Goal: Information Seeking & Learning: Learn about a topic

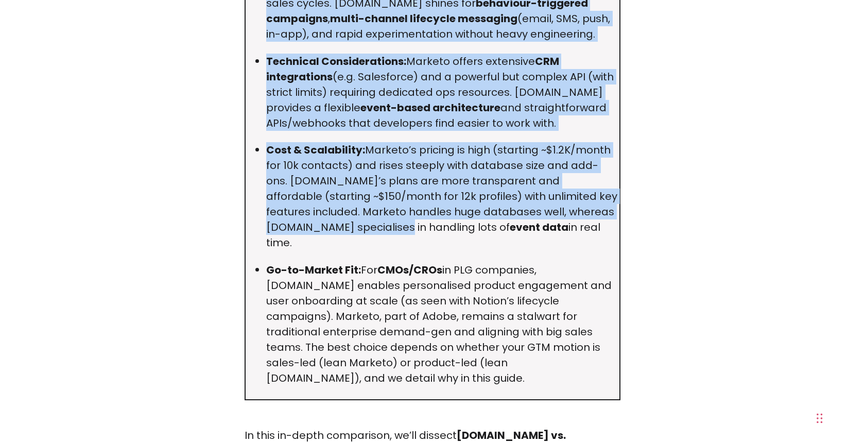
scroll to position [778, 0]
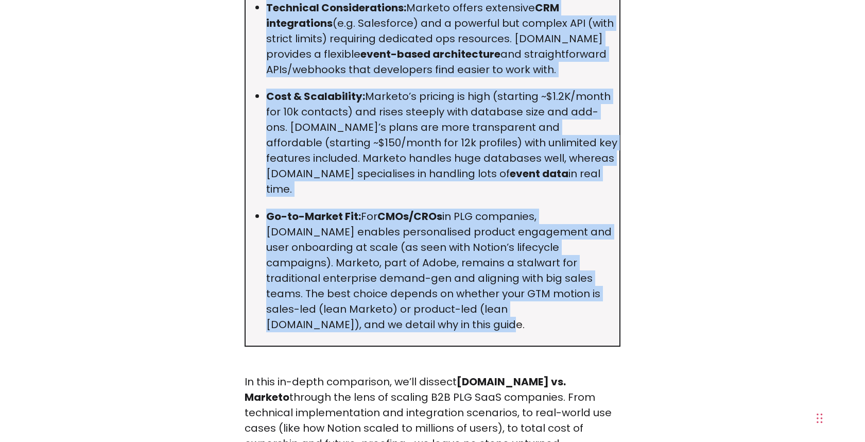
drag, startPoint x: 250, startPoint y: 92, endPoint x: 534, endPoint y: 291, distance: 347.5
click at [534, 291] on td "TL;DR Target Users: Marketo is built for enterprise B2B marketing (think 500+ e…" at bounding box center [432, 70] width 375 height 552
copy td "LO;IP Dolors Ametc: Adipisc el seddo eiu temporinci U5L etdolorem (aliqu 194+ e…"
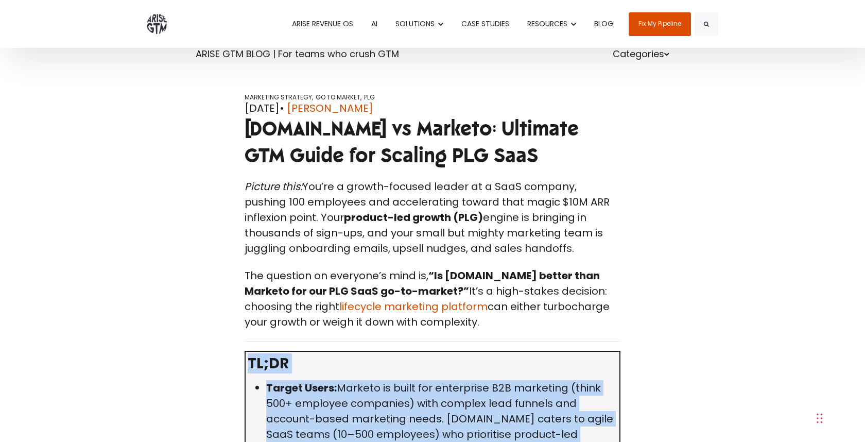
scroll to position [0, 0]
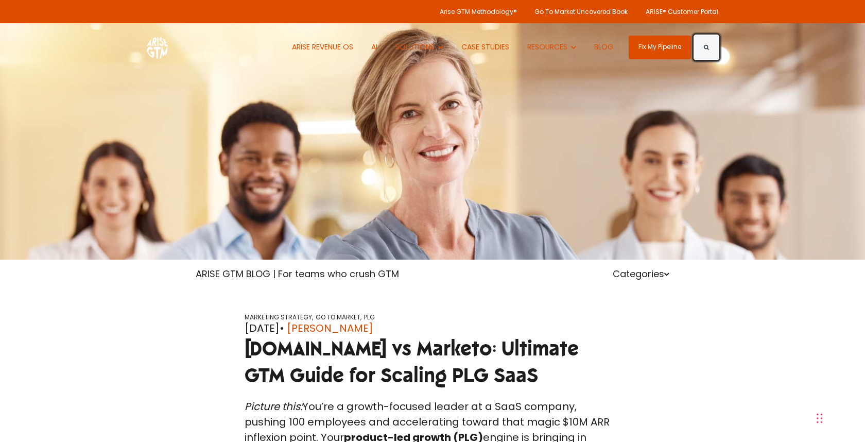
click at [708, 44] on button "Search" at bounding box center [707, 48] width 24 height 24
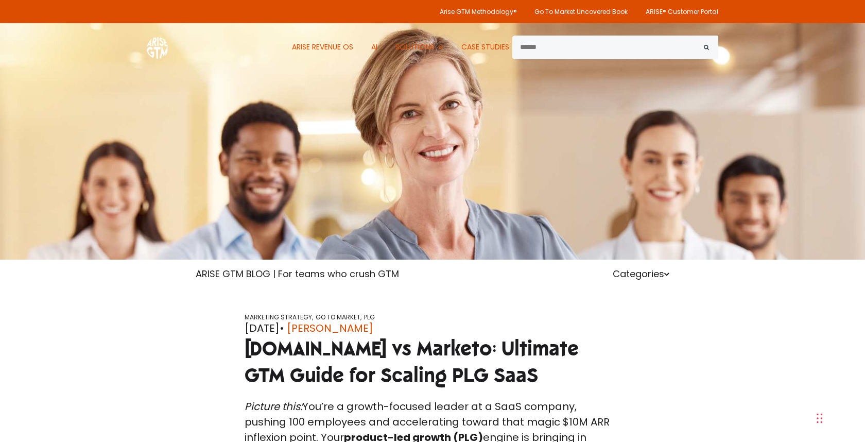
click at [524, 280] on div "ARISE GTM BLOG | For teams who crush GTM Categories" at bounding box center [432, 274] width 489 height 14
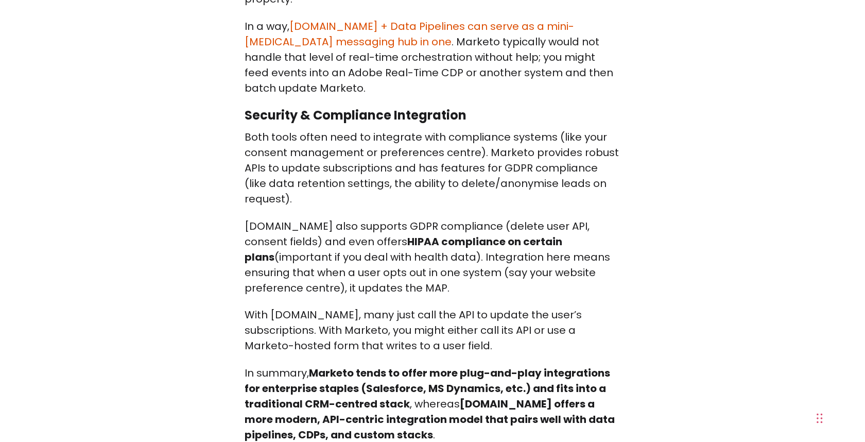
scroll to position [10485, 0]
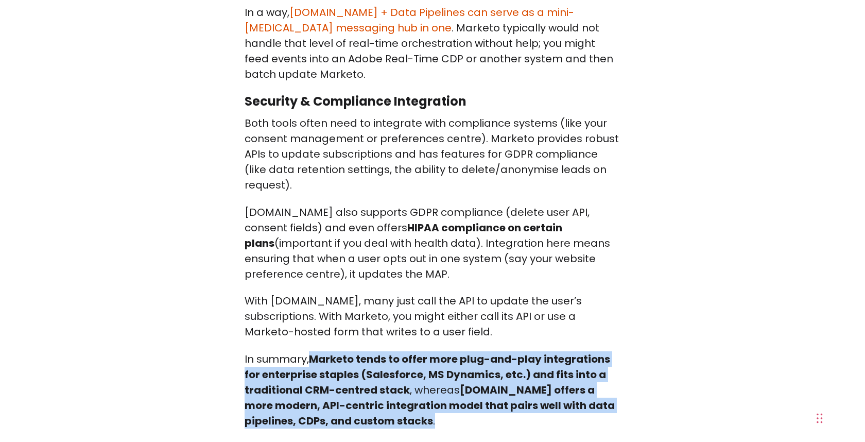
drag, startPoint x: 453, startPoint y: 116, endPoint x: 312, endPoint y: 47, distance: 157.5
click at [312, 351] on p "In summary, Marketo tends to offer more plug-and-play integrations for enterpri…" at bounding box center [433, 389] width 376 height 77
copy p "Marketo tends to offer more plug-and-play integrations for enterprise staples (…"
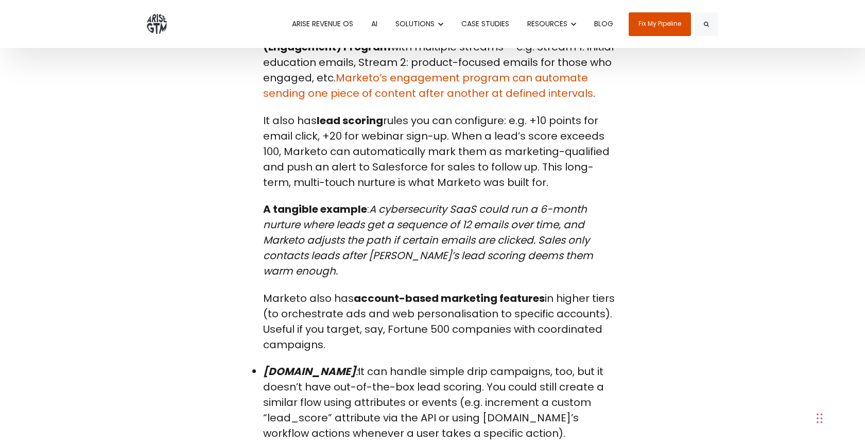
scroll to position [11914, 0]
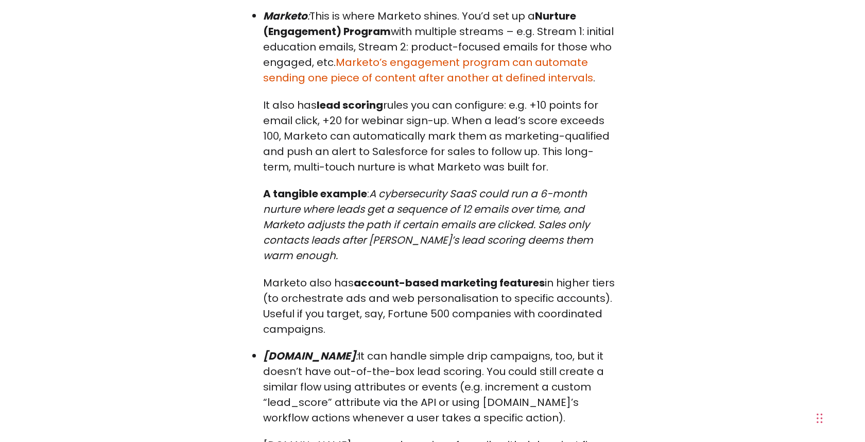
scroll to position [11975, 0]
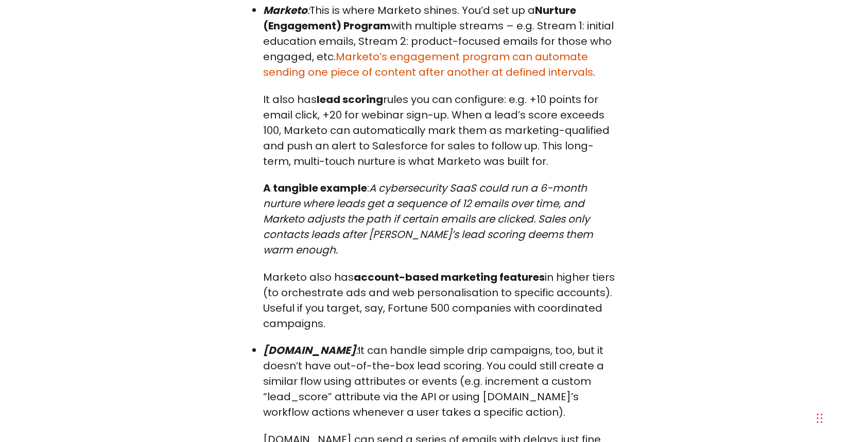
drag, startPoint x: 438, startPoint y: 180, endPoint x: 515, endPoint y: 386, distance: 220.6
drag, startPoint x: 515, startPoint y: 386, endPoint x: 518, endPoint y: 228, distance: 158.1
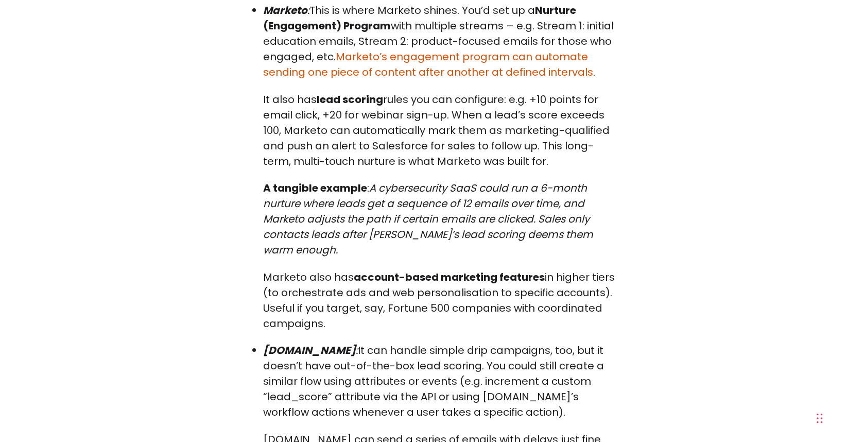
drag, startPoint x: 518, startPoint y: 228, endPoint x: 522, endPoint y: 379, distance: 150.9
drag, startPoint x: 522, startPoint y: 379, endPoint x: 532, endPoint y: 258, distance: 120.9
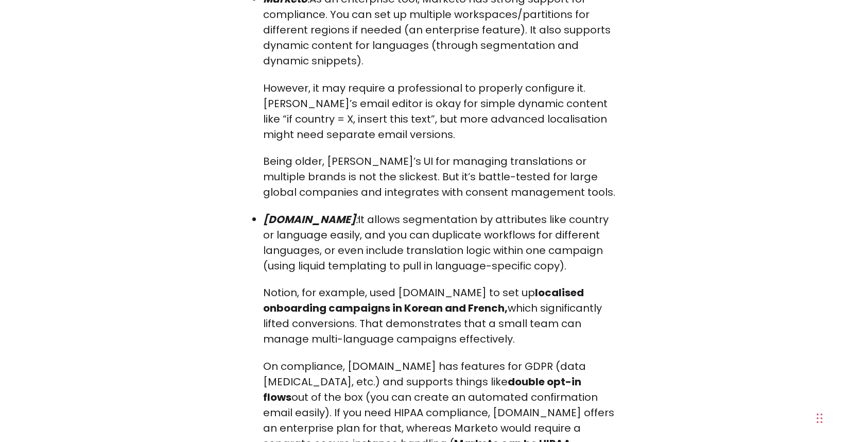
scroll to position [14086, 0]
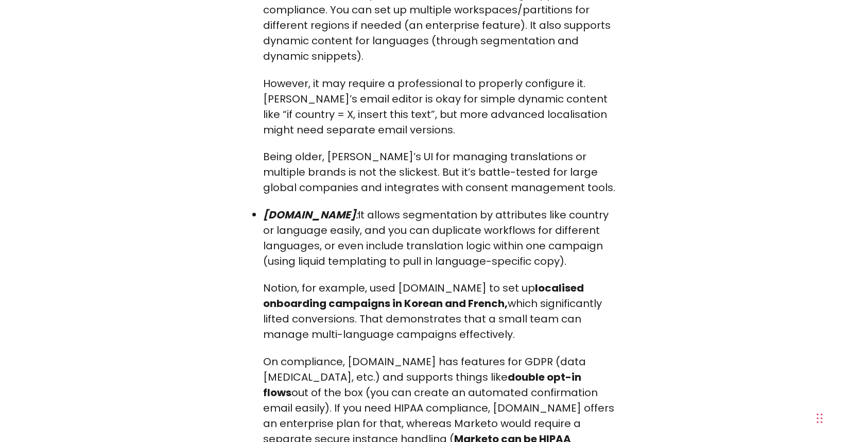
drag, startPoint x: 497, startPoint y: 281, endPoint x: 228, endPoint y: 183, distance: 287.0
copy span "Marketo tends to shine for traditional marketing-led use cases (lead nurture, B…"
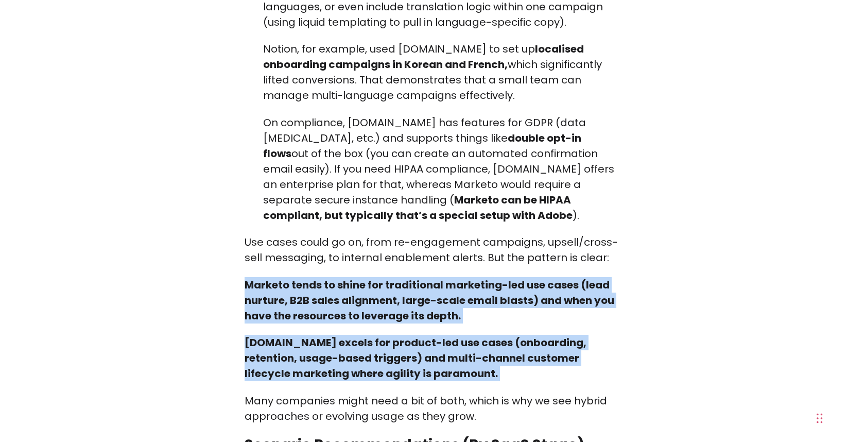
scroll to position [14325, 0]
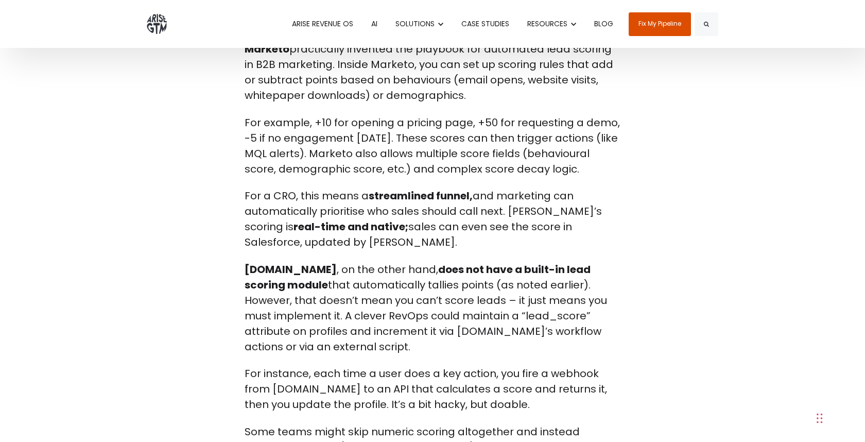
scroll to position [15157, 0]
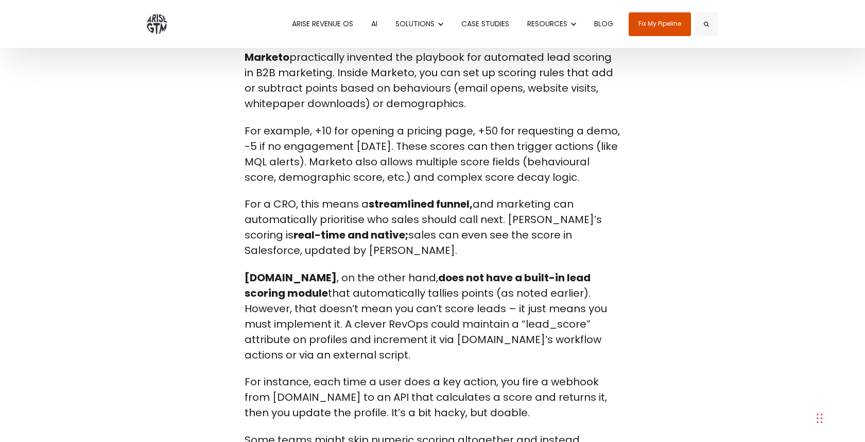
drag, startPoint x: 245, startPoint y: 90, endPoint x: 306, endPoint y: 110, distance: 64.8
copy p "PQL criteria (Product-Qualified Leads) – e.g. “has done X and Y actions, and fi…"
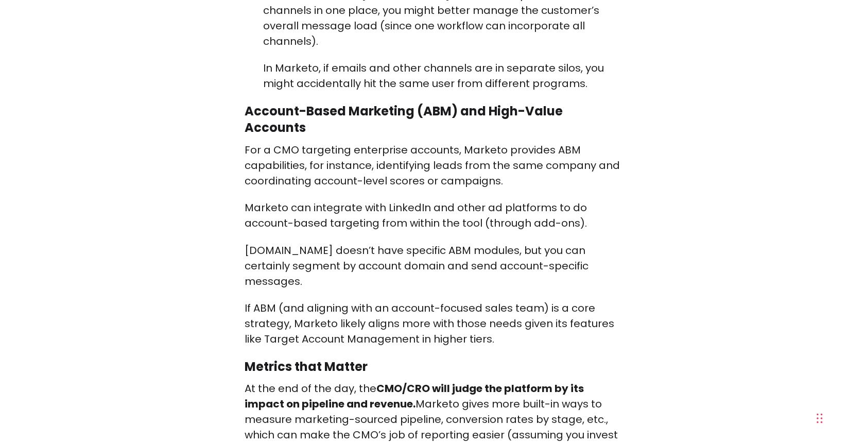
scroll to position [17392, 0]
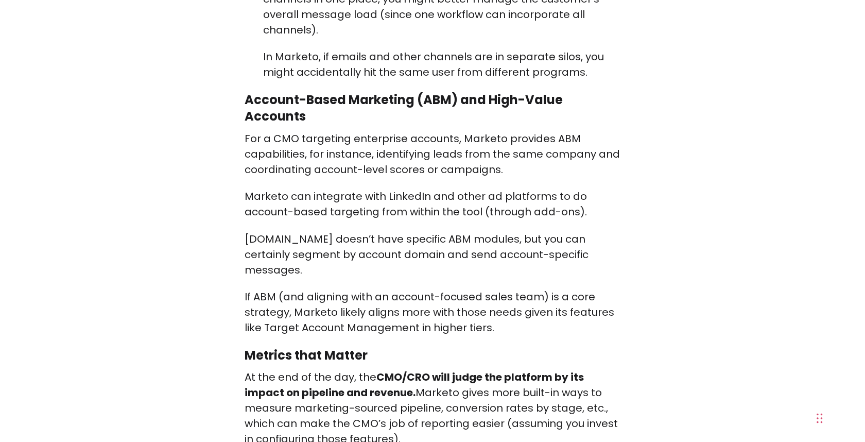
drag, startPoint x: 531, startPoint y: 245, endPoint x: 235, endPoint y: 115, distance: 323.3
copy span "In summary, if your strategy revolves around maximising MQLs, fine-tuning lead …"
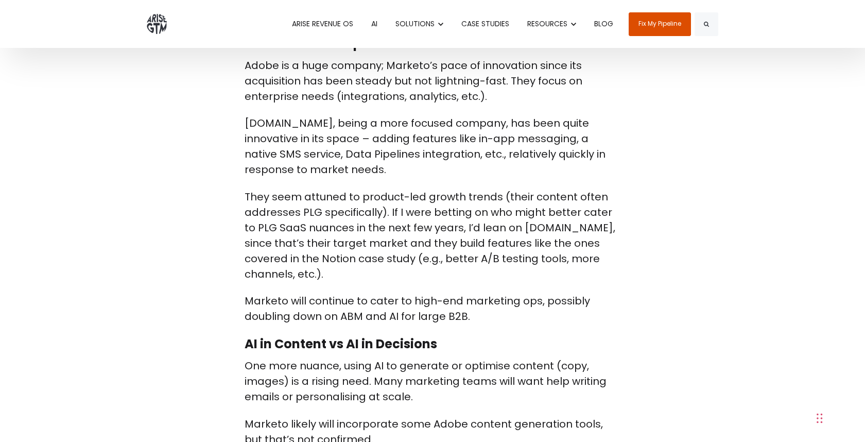
scroll to position [23470, 0]
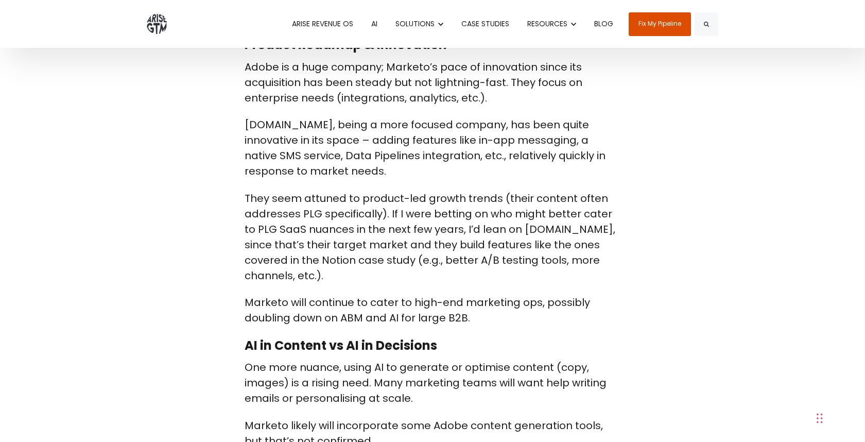
drag, startPoint x: 571, startPoint y: 370, endPoint x: 582, endPoint y: 422, distance: 52.7
drag, startPoint x: 582, startPoint y: 422, endPoint x: 573, endPoint y: 376, distance: 46.2
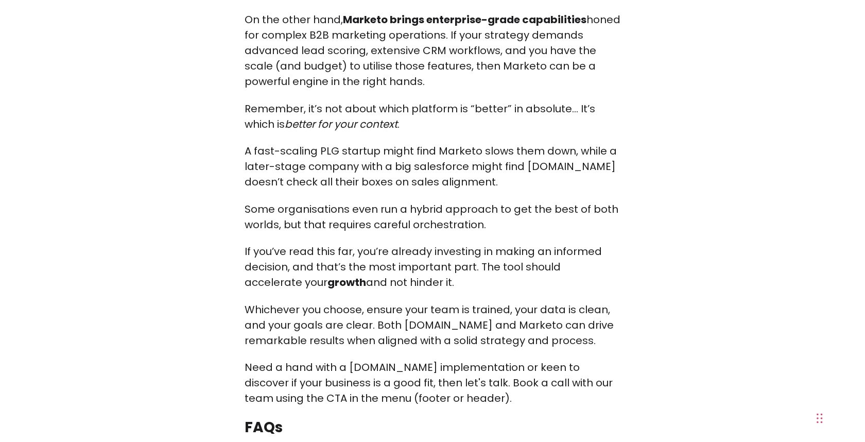
scroll to position [31119, 0]
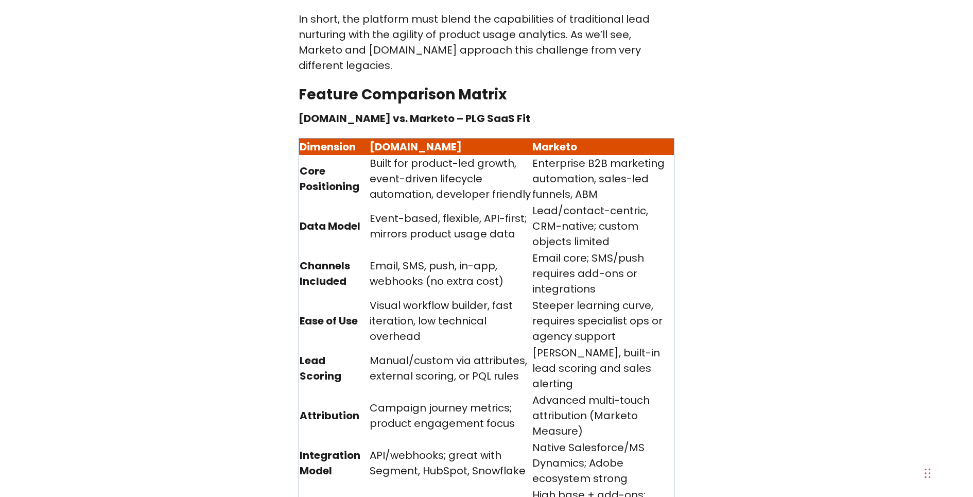
scroll to position [1756, 0]
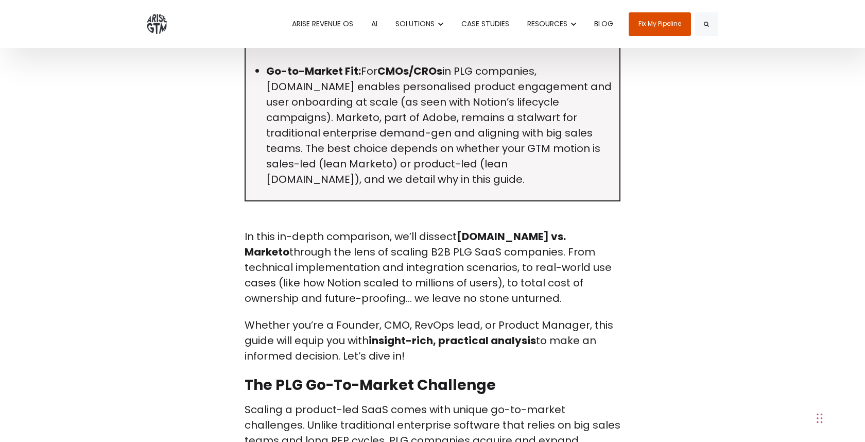
scroll to position [841, 0]
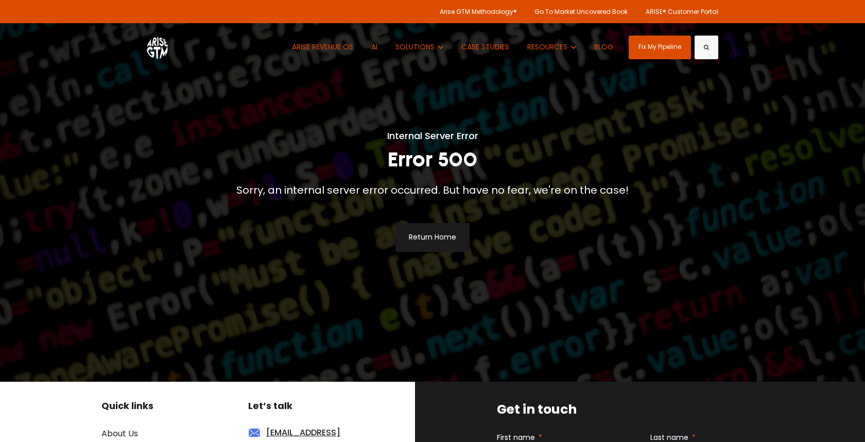
click at [712, 42] on button "Search" at bounding box center [707, 48] width 24 height 24
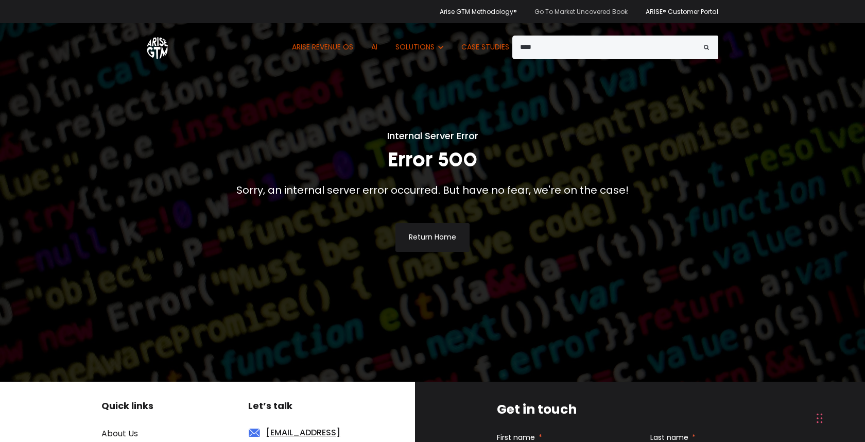
type input "****"
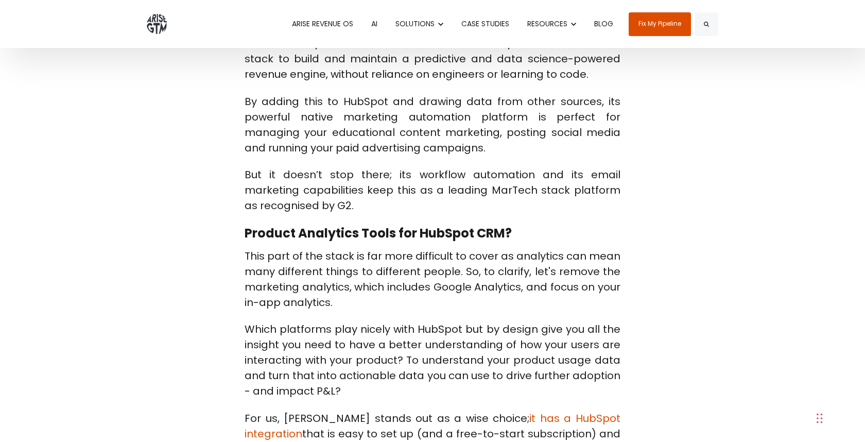
scroll to position [1258, 0]
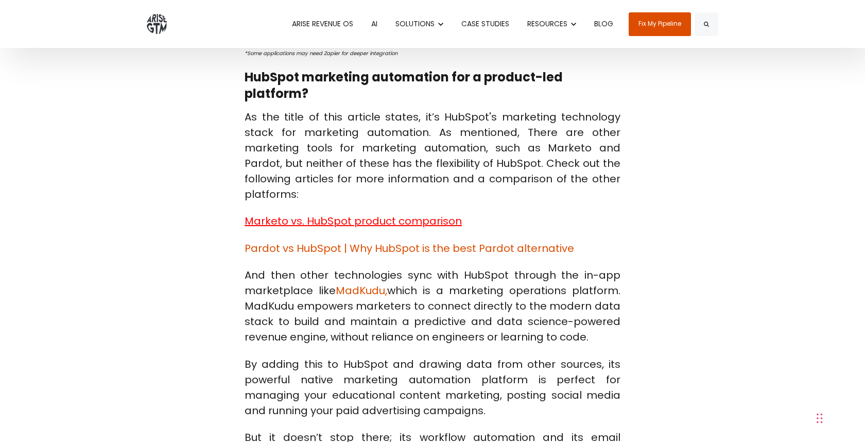
click at [415, 214] on span "Marketo vs. HubSpot product comparison" at bounding box center [353, 221] width 217 height 14
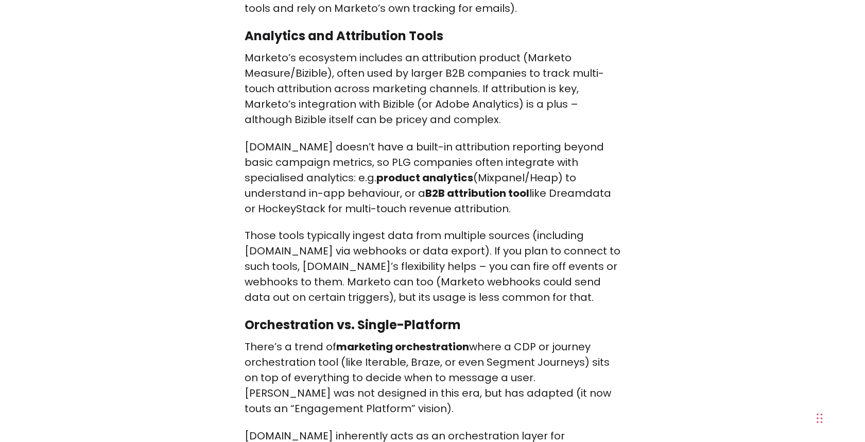
scroll to position [9902, 0]
